Goal: Task Accomplishment & Management: Manage account settings

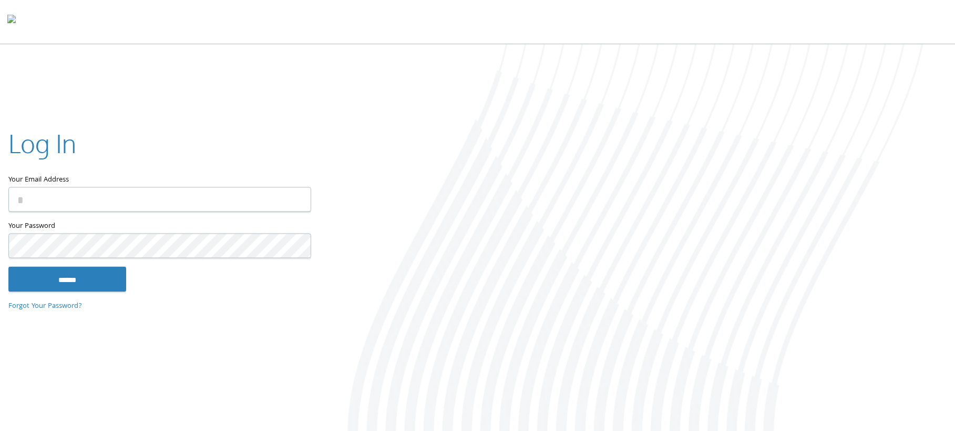
type input "**********"
click at [78, 281] on input "******" at bounding box center [67, 278] width 118 height 25
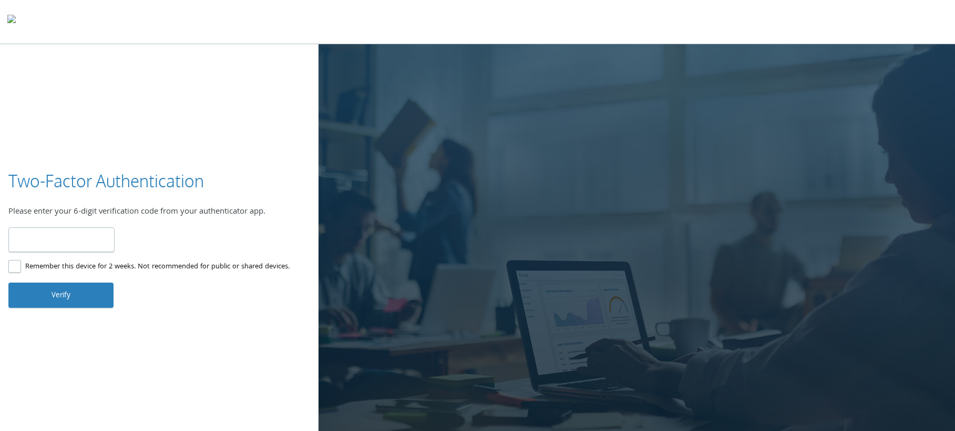
paste input "******"
type input "******"
